Goal: Use online tool/utility

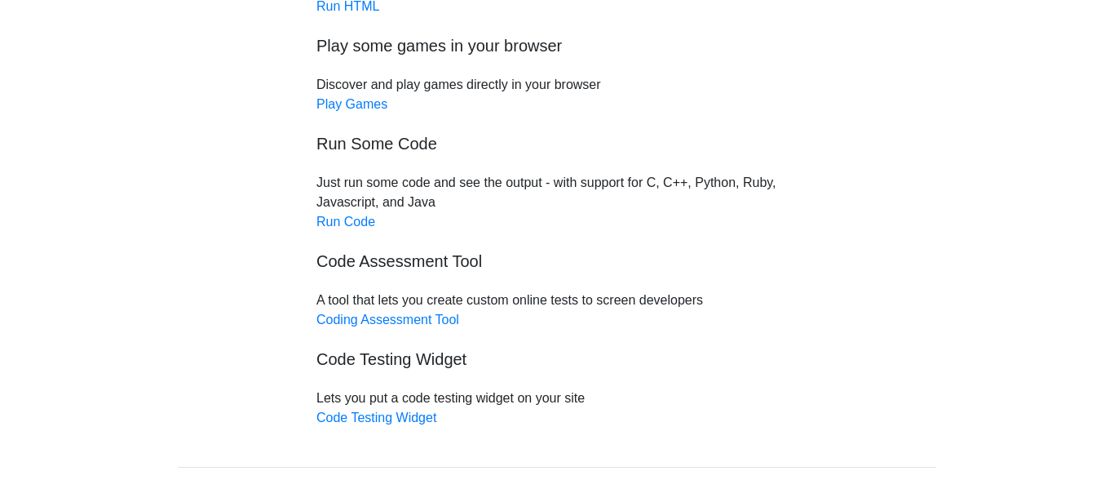
scroll to position [175, 0]
click at [347, 219] on link "Run Code" at bounding box center [345, 220] width 59 height 14
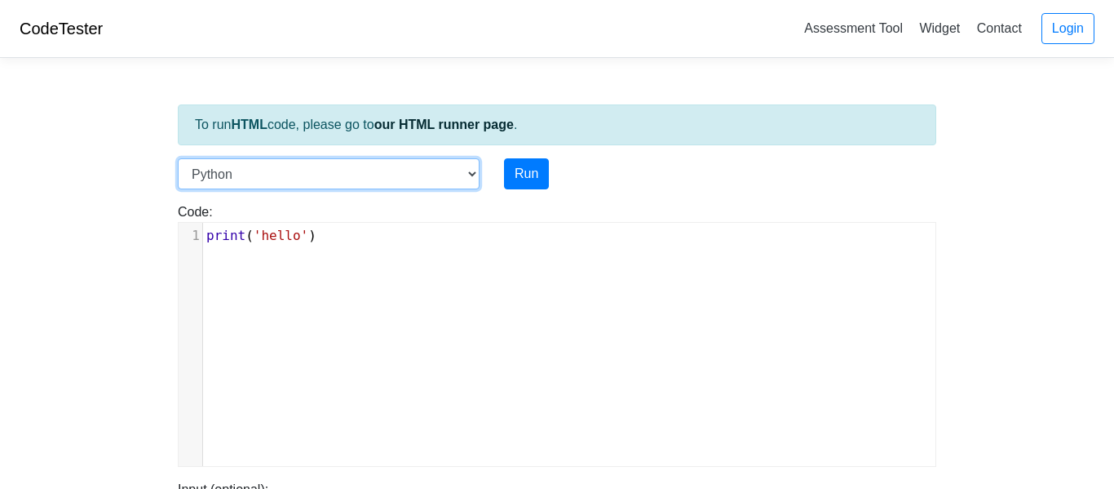
click at [304, 184] on select "C C++ Go Java Javascript Python Ruby" at bounding box center [329, 173] width 302 height 31
select select "java"
click at [178, 158] on select "C C++ Go Java Javascript Python Ruby" at bounding box center [329, 173] width 302 height 31
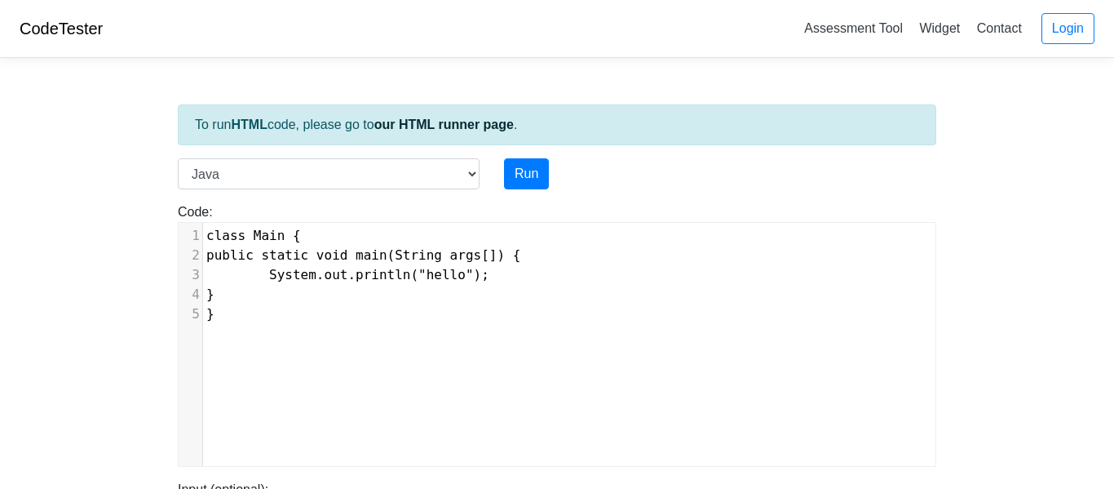
click at [272, 306] on pre "}" at bounding box center [569, 314] width 732 height 20
type textarea "class Main { public static void main(String args[]) { System.out.println("hello…"
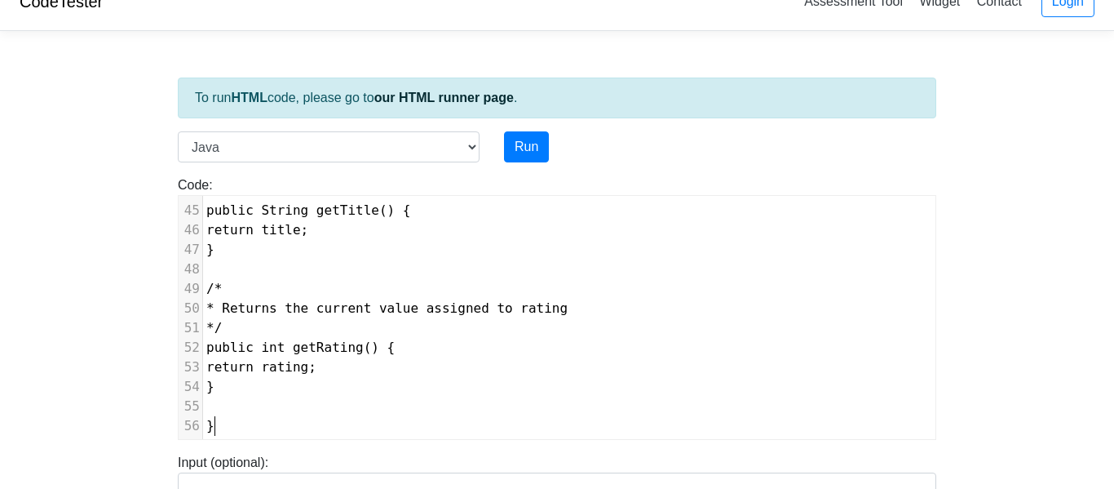
scroll to position [0, 0]
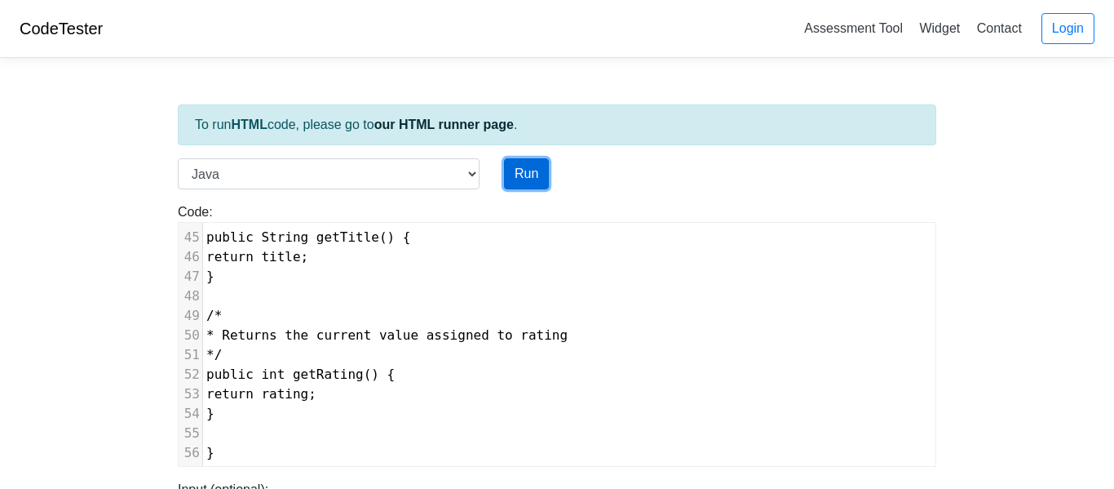
click at [538, 164] on button "Run" at bounding box center [526, 173] width 45 height 31
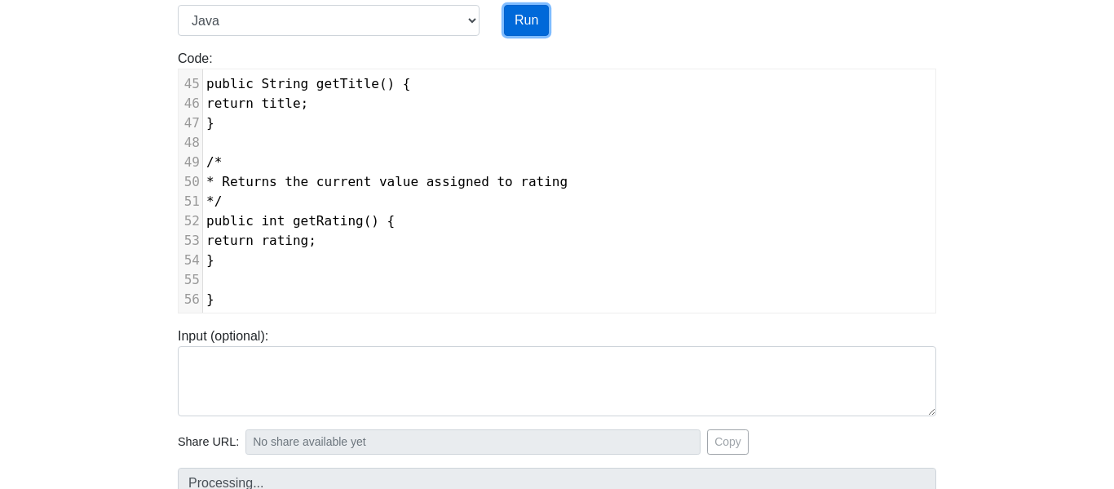
type input "[URL][DOMAIN_NAME]"
type textarea "Submission status: Compilation Error Compile Output: Main.java:1: error: class …"
